Goal: Find specific page/section: Find specific page/section

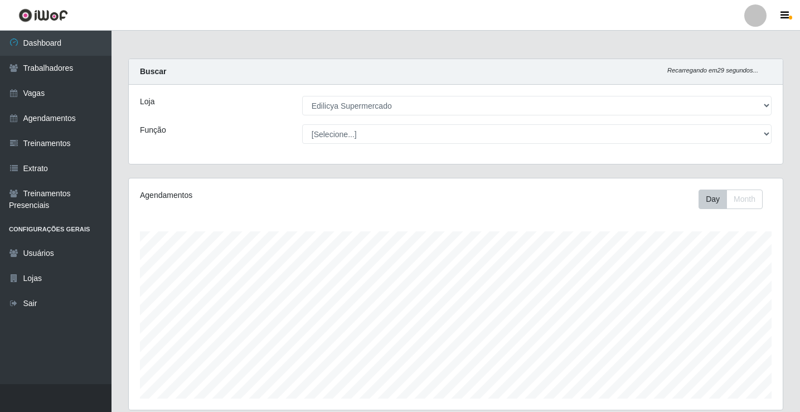
select select "460"
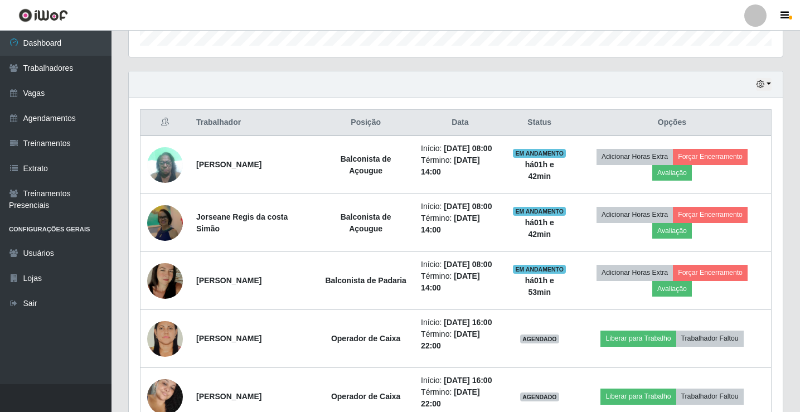
scroll to position [231, 654]
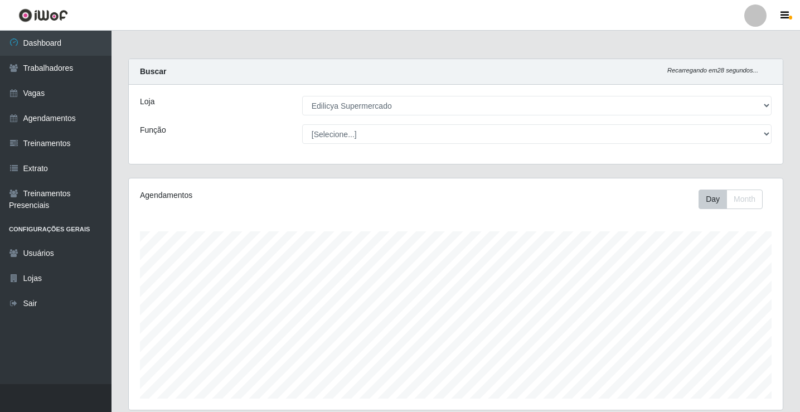
select select "460"
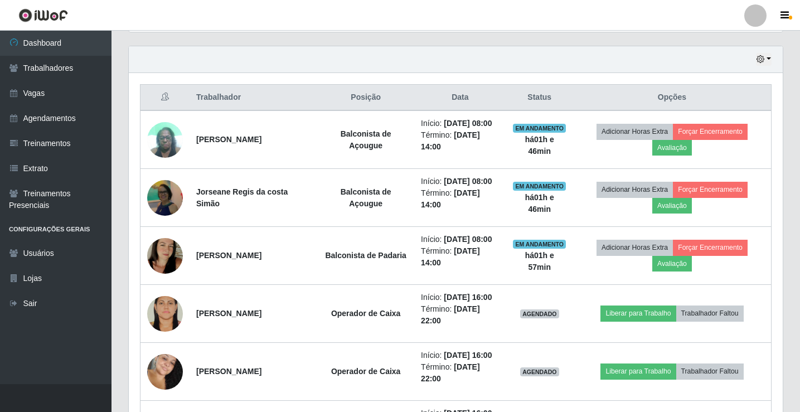
scroll to position [231, 654]
